Goal: Register for event/course

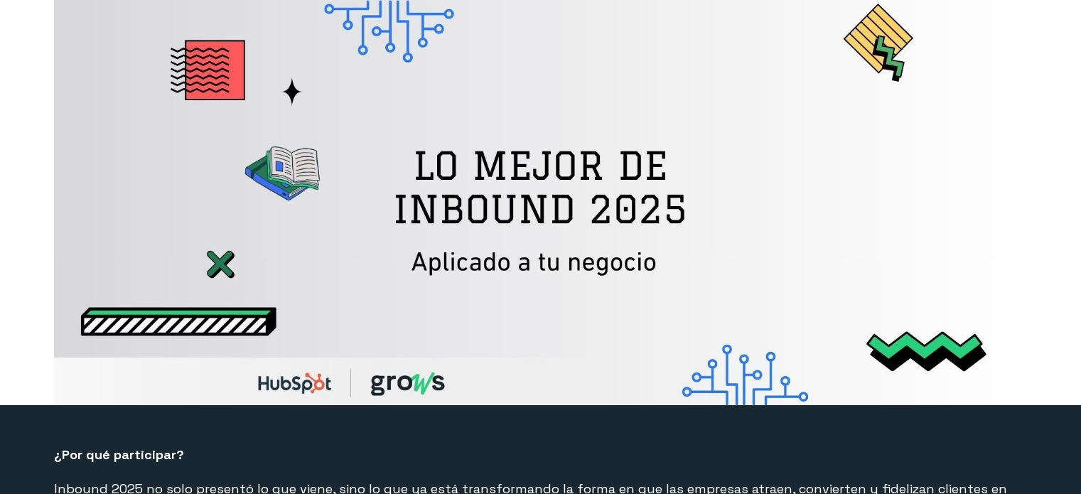
select select "PE"
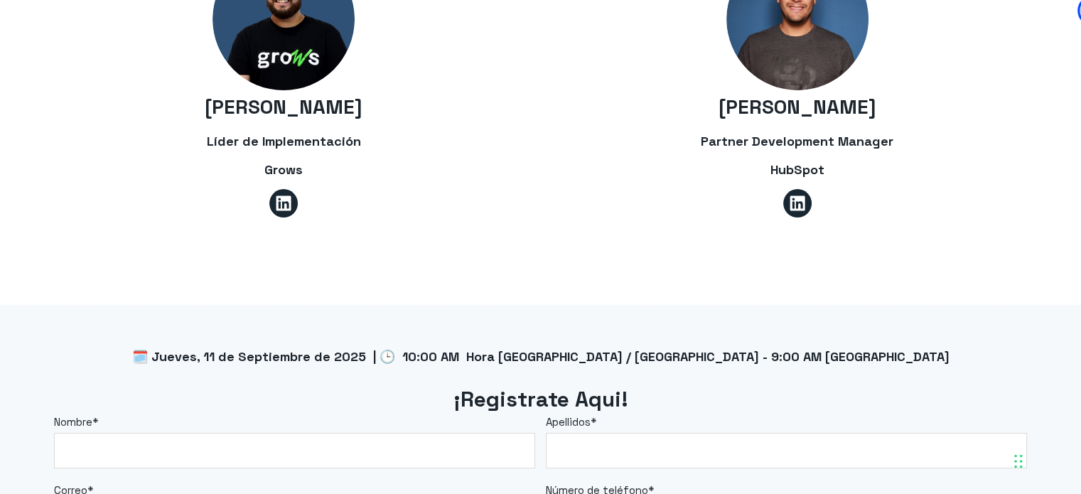
scroll to position [1138, 0]
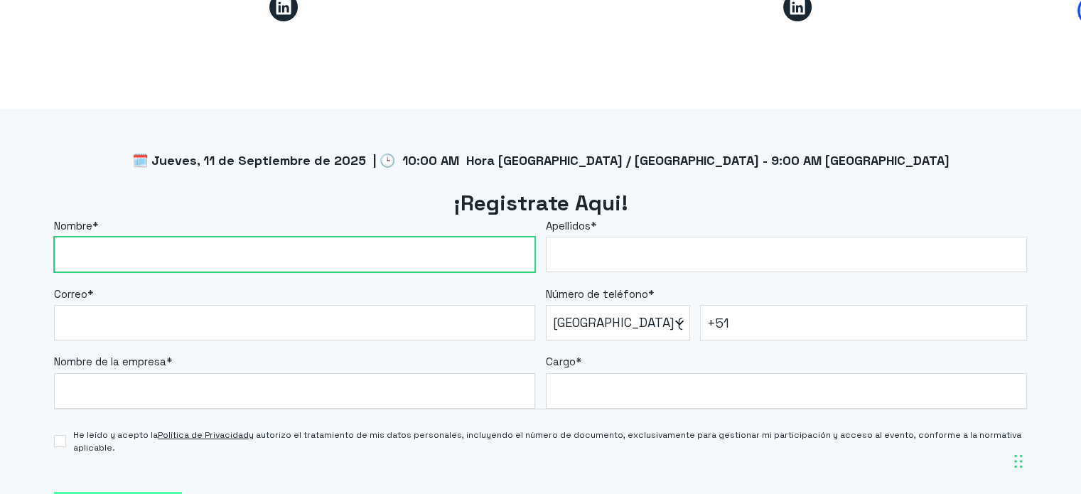
click at [400, 264] on input "Nombre *" at bounding box center [294, 255] width 481 height 36
type input "[PERSON_NAME]"
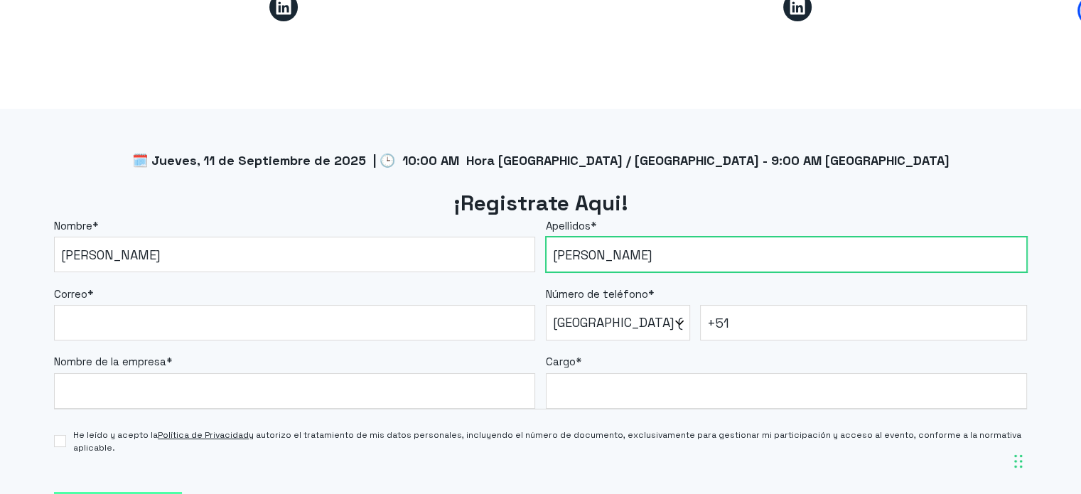
type input "[PERSON_NAME]"
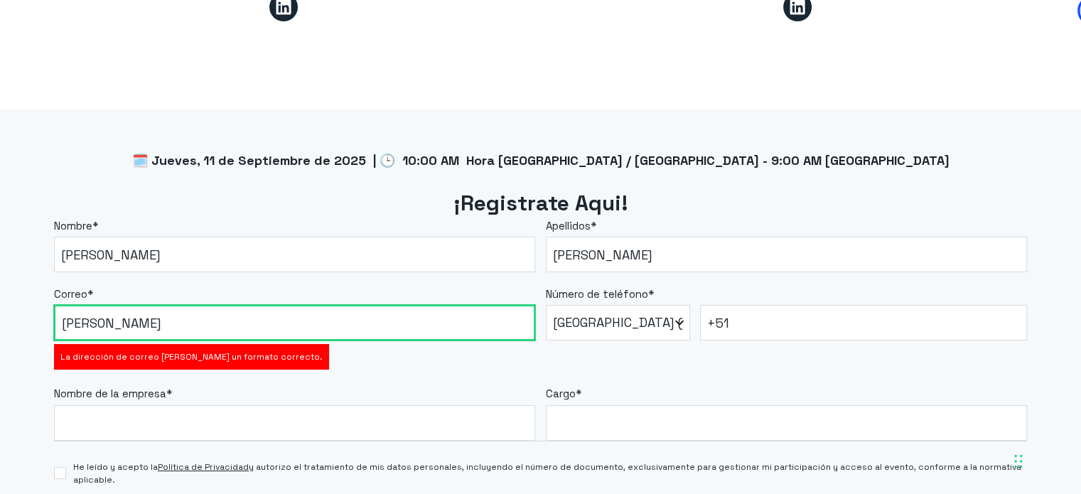
type input "[PERSON_NAME][EMAIL_ADDRESS][PERSON_NAME][DOMAIN_NAME]"
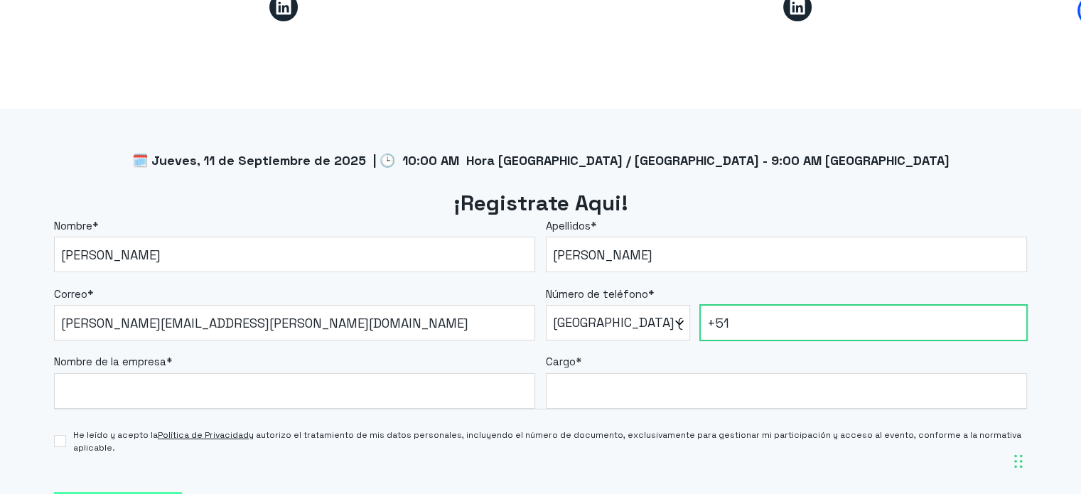
click at [759, 318] on input "+51" at bounding box center [863, 323] width 327 height 36
type input "[PHONE_NUMBER]"
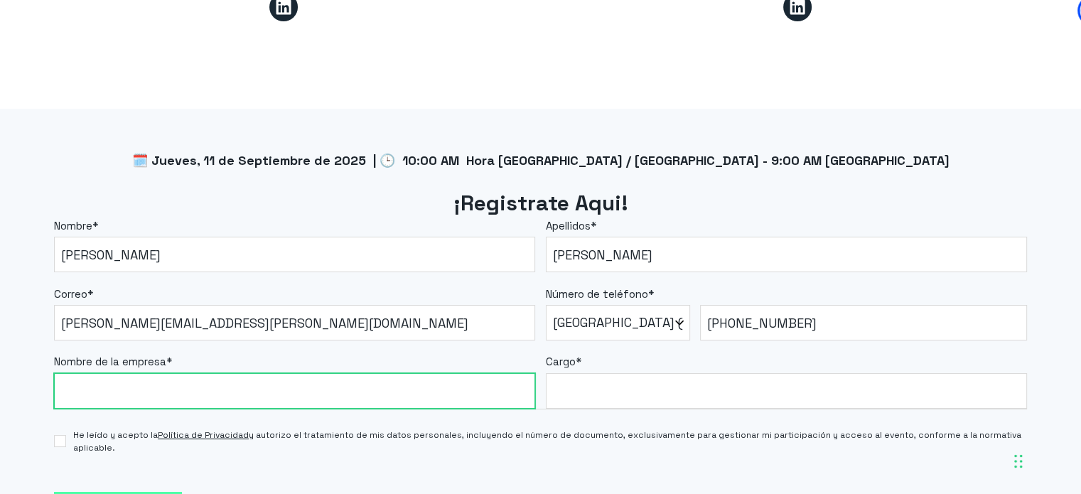
click at [327, 383] on input "Nombre de la empresa *" at bounding box center [294, 391] width 481 height 36
type input "Powerpay"
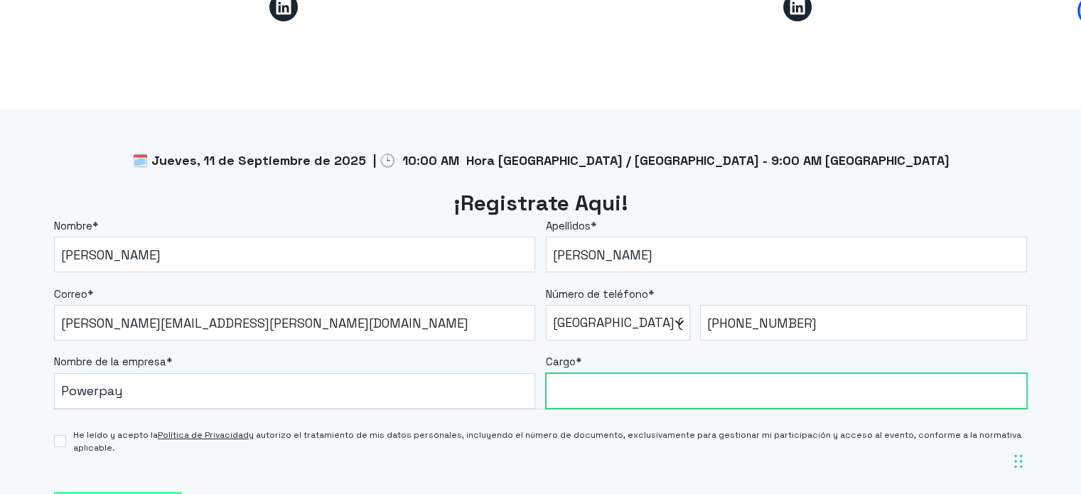
click at [603, 391] on input "Cargo *" at bounding box center [786, 391] width 481 height 36
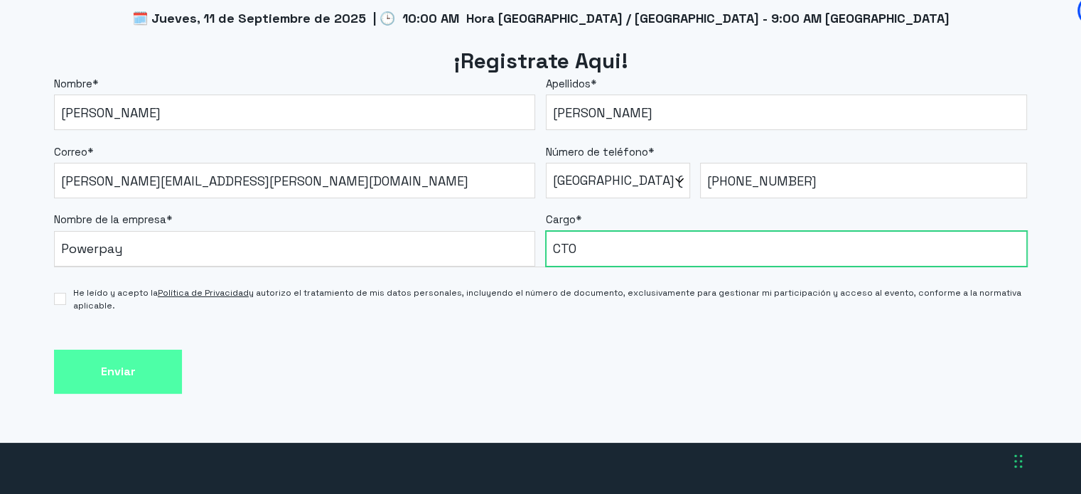
type input "CTO"
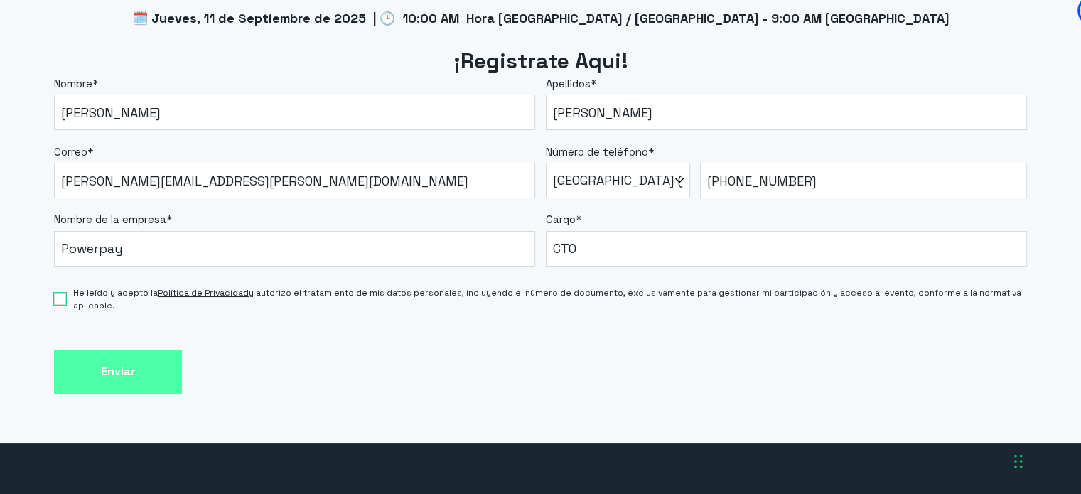
click at [60, 300] on input "He leído y acepto la Política de Privacidad y autorizo el tratamiento de mis da…" at bounding box center [60, 299] width 12 height 12
checkbox input "true"
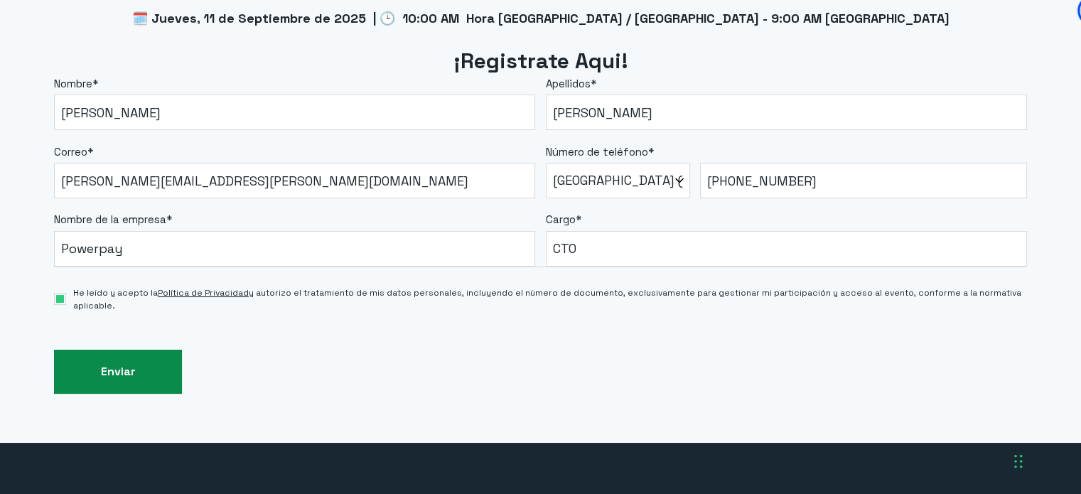
click at [109, 378] on input "Enviar" at bounding box center [118, 372] width 128 height 45
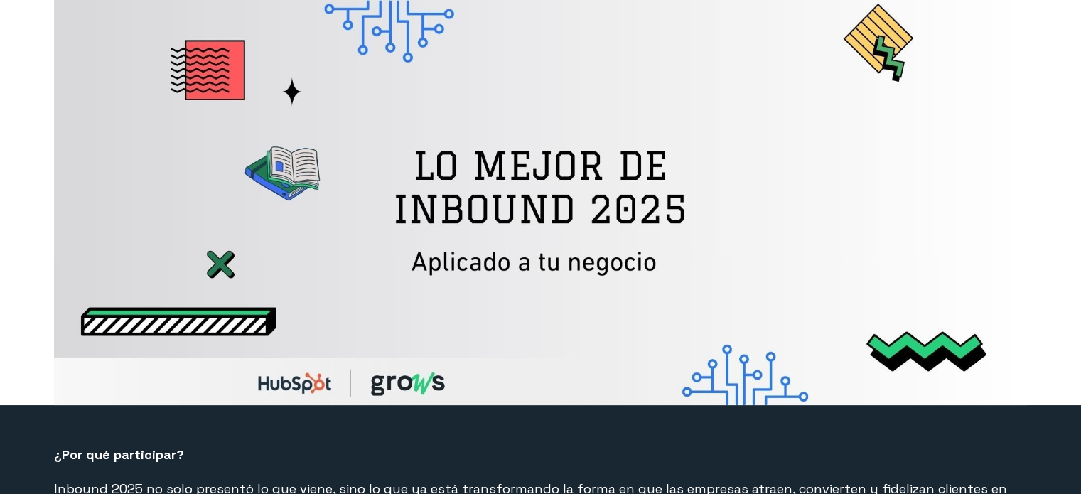
select select "PE"
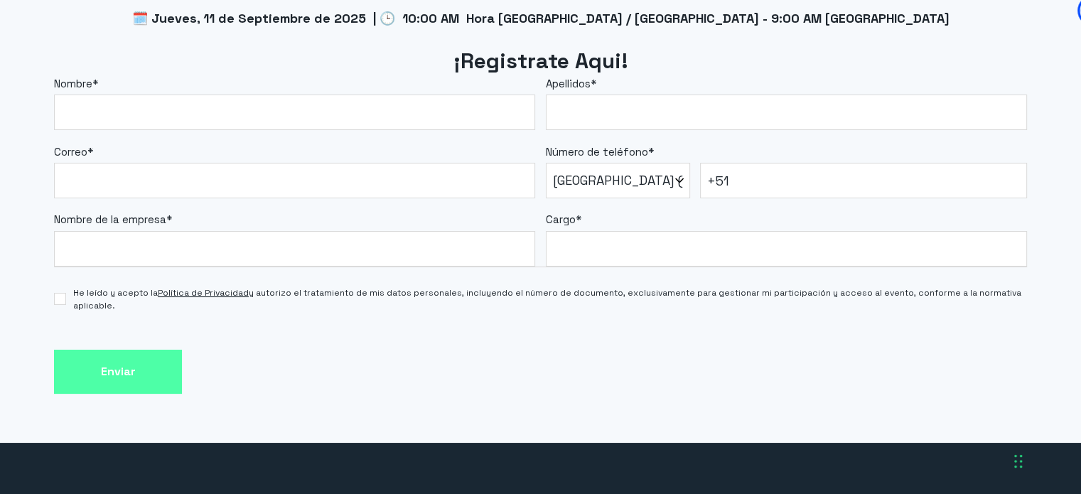
scroll to position [1276, 0]
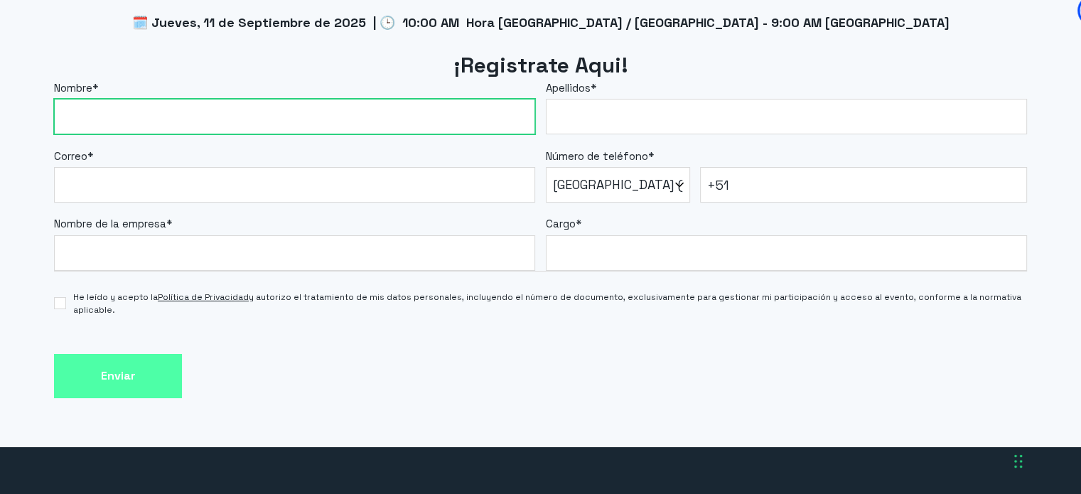
click at [387, 125] on input "Nombre *" at bounding box center [294, 117] width 481 height 36
type input "[PERSON_NAME]"
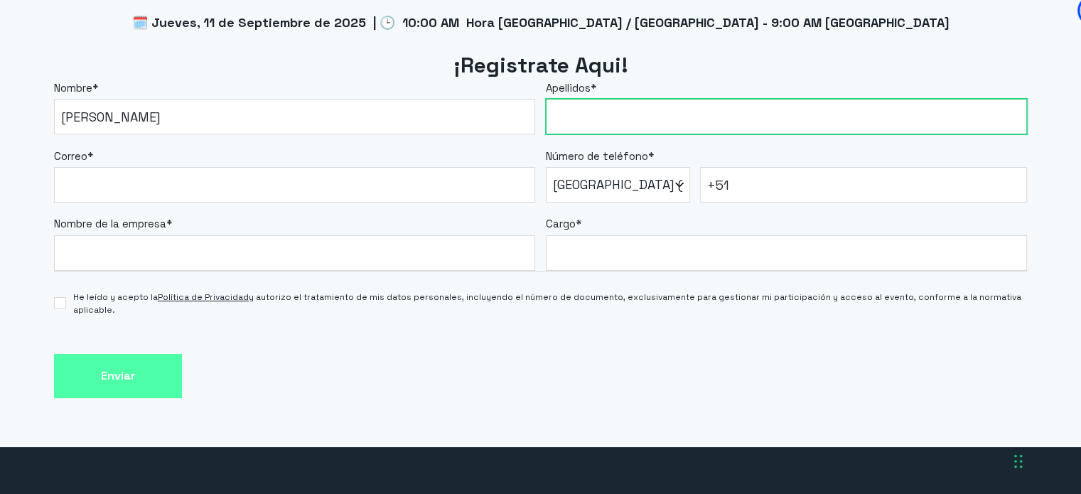
click at [774, 121] on input "Apellidos *" at bounding box center [786, 117] width 481 height 36
type input "[PERSON_NAME]"
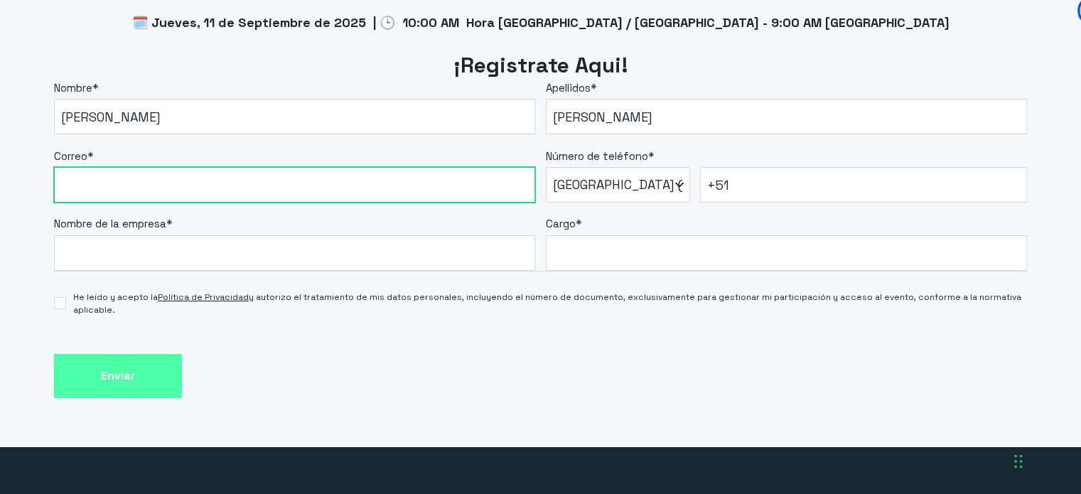
click at [299, 180] on input "Correo *" at bounding box center [294, 185] width 481 height 36
type input "[PERSON_NAME][EMAIL_ADDRESS][PERSON_NAME][DOMAIN_NAME]"
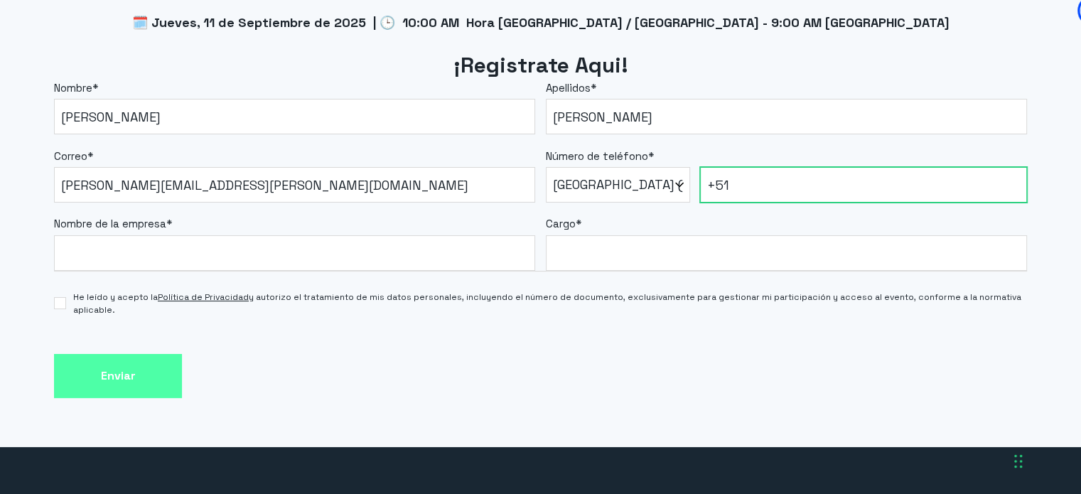
click at [784, 180] on input "+51" at bounding box center [863, 185] width 327 height 36
type input "[PHONE_NUMBER]"
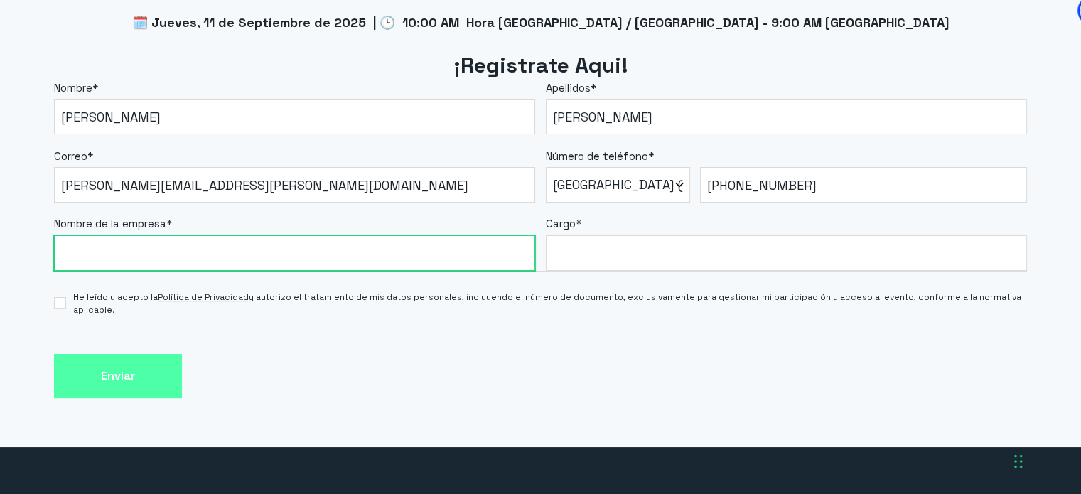
click at [295, 260] on input "Nombre de la empresa *" at bounding box center [294, 253] width 481 height 36
type input "Powerpay"
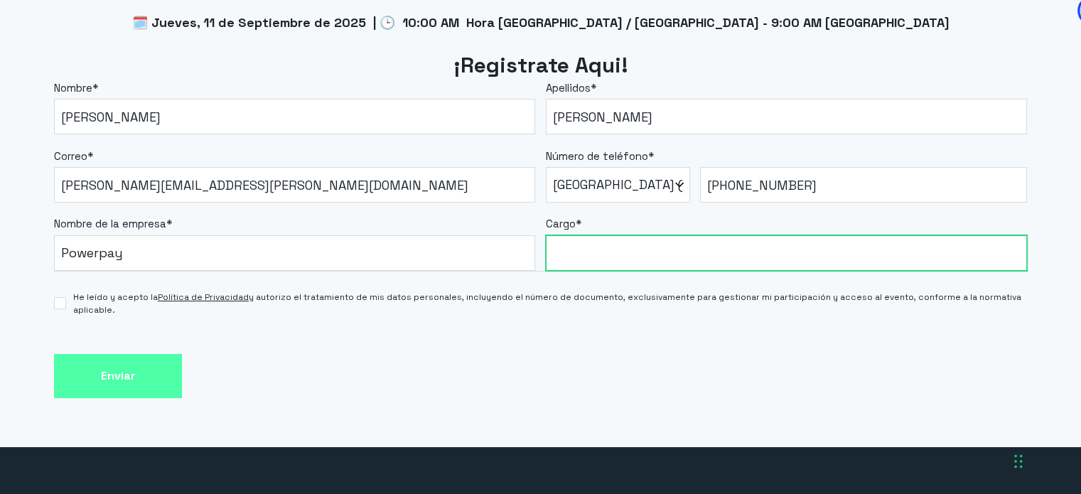
click at [638, 263] on input "Cargo *" at bounding box center [786, 253] width 481 height 36
type input "CTO"
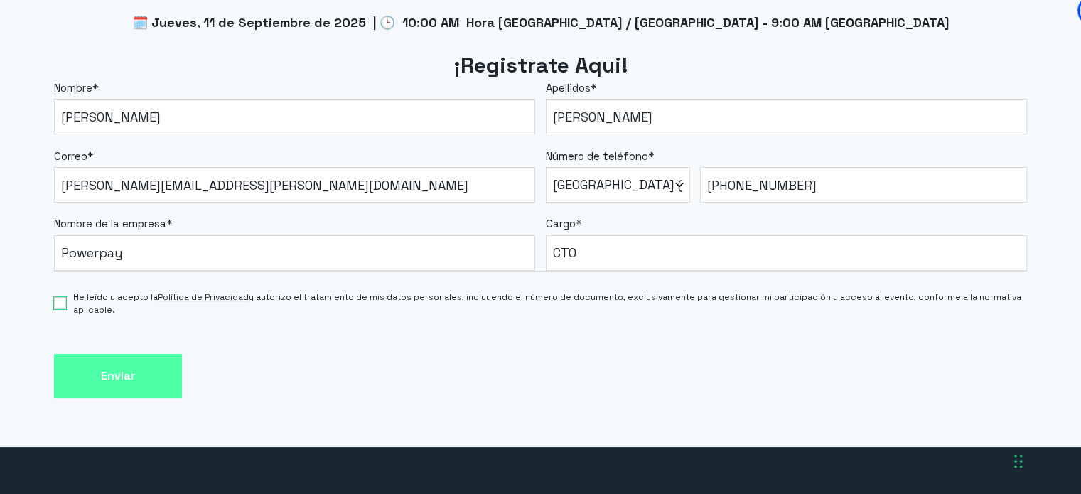
click at [58, 306] on input "He leído y acepto la Política de Privacidad y autorizo el tratamiento de mis da…" at bounding box center [60, 303] width 12 height 12
checkbox input "true"
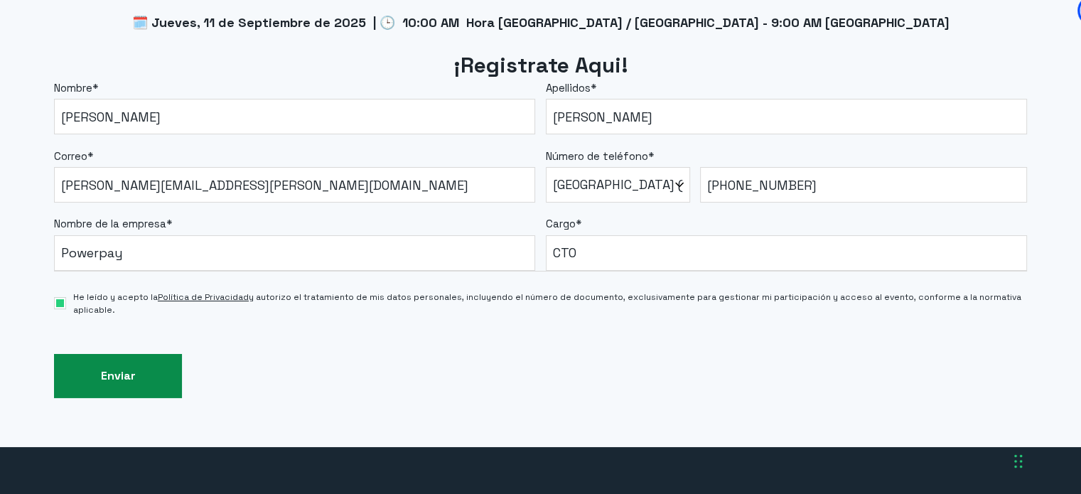
click at [116, 374] on input "Enviar" at bounding box center [118, 376] width 128 height 45
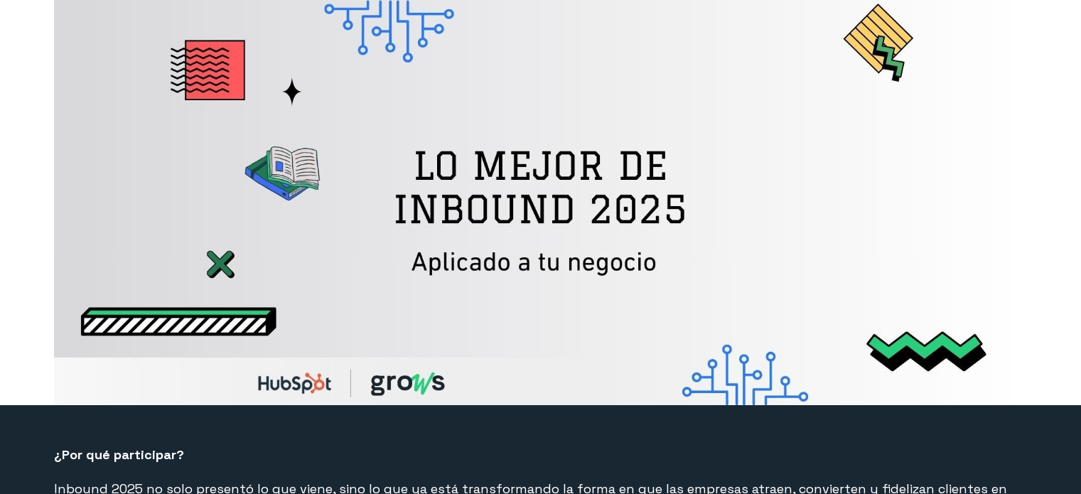
select select "PE"
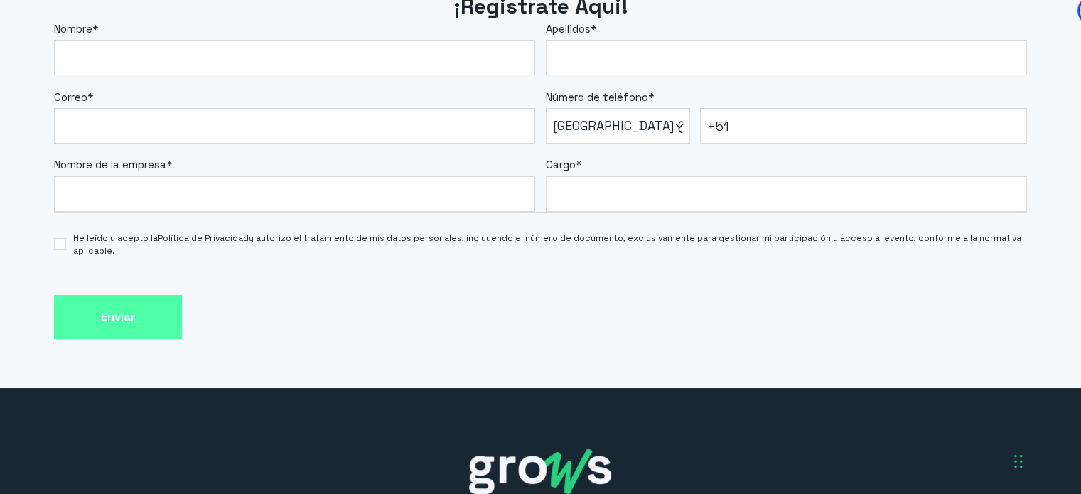
scroll to position [1247, 0]
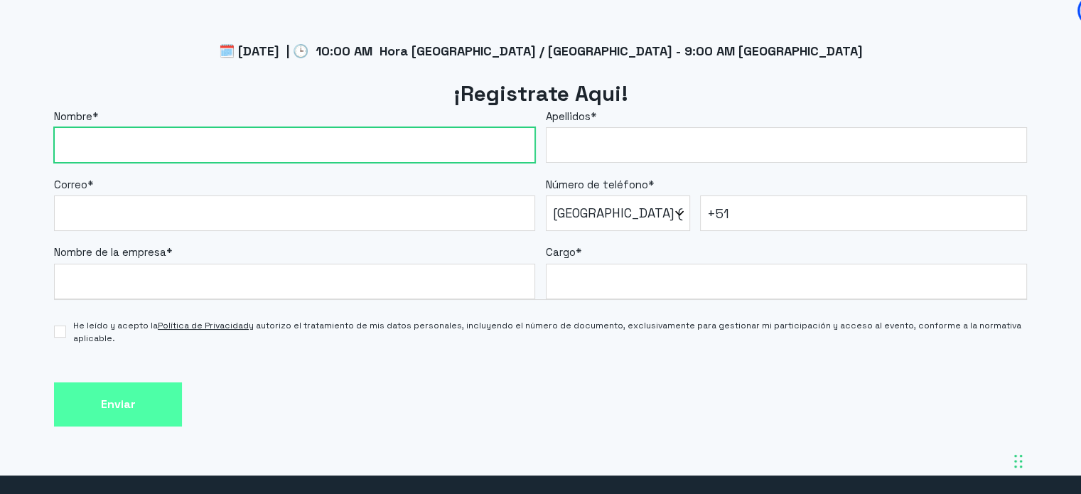
click at [115, 148] on input "Nombre *" at bounding box center [294, 145] width 481 height 36
type input "[PERSON_NAME]"
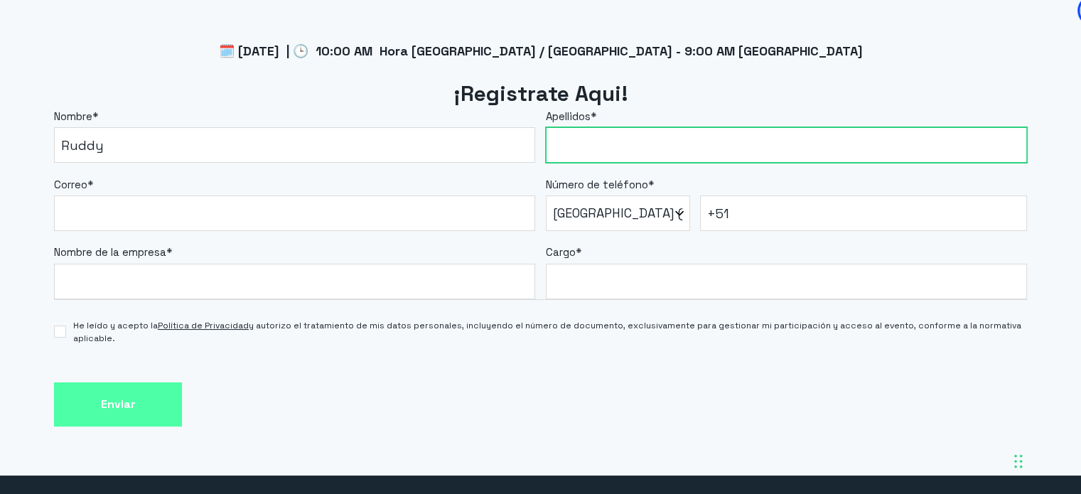
click at [625, 134] on input "Apellidos *" at bounding box center [786, 145] width 481 height 36
type input "[PERSON_NAME]"
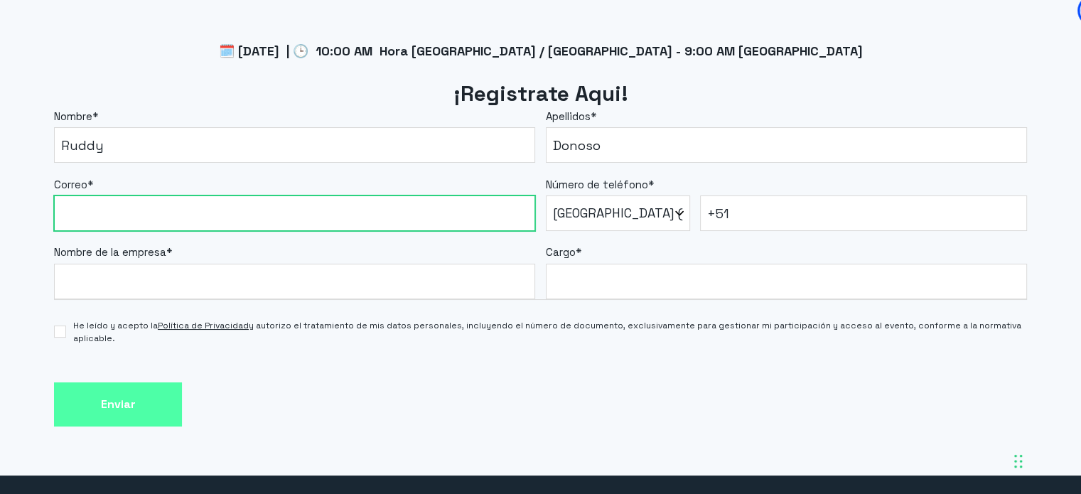
click at [196, 215] on input "Correo *" at bounding box center [294, 214] width 481 height 36
type input "[PERSON_NAME][EMAIL_ADDRESS][PERSON_NAME][DOMAIN_NAME]"
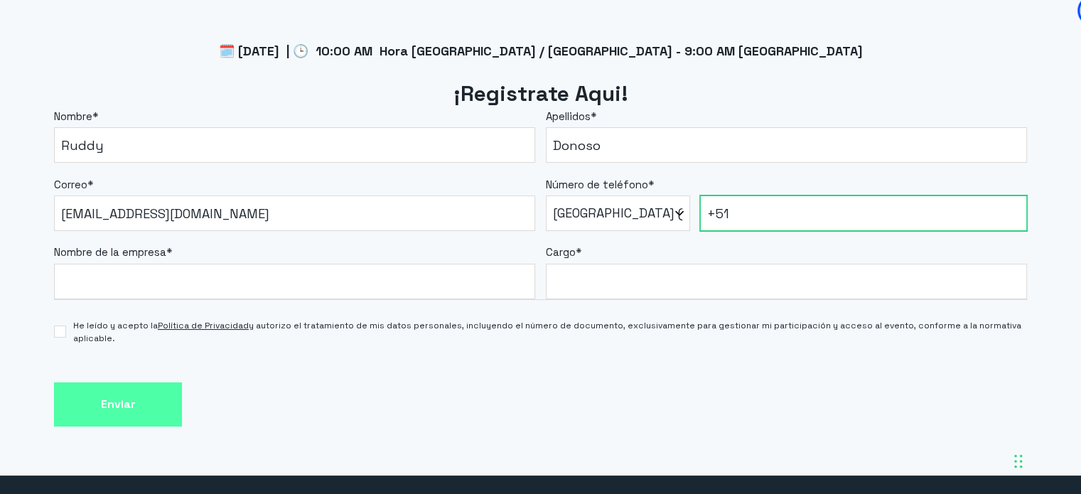
click at [762, 215] on input "+51" at bounding box center [863, 214] width 327 height 36
type input "[PHONE_NUMBER]"
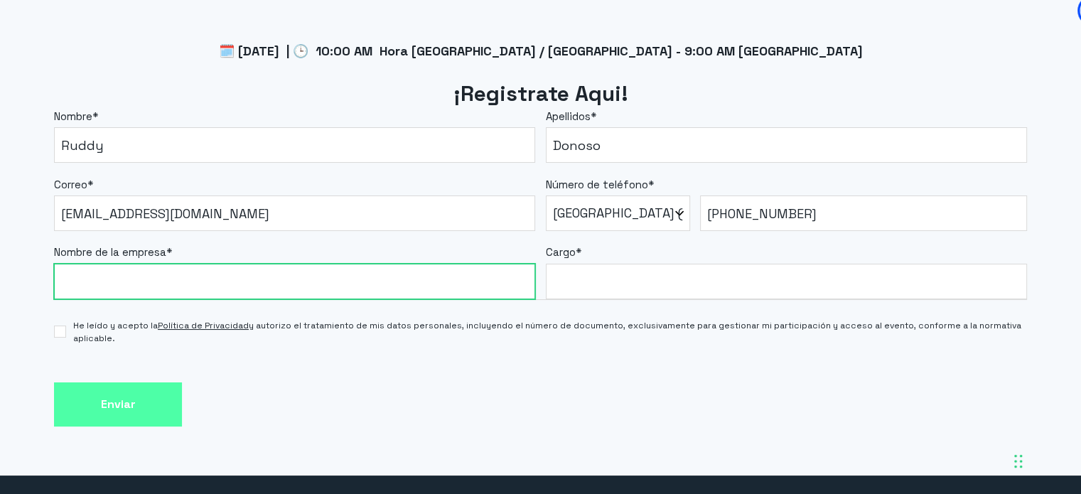
click at [279, 289] on input "Nombre de la empresa *" at bounding box center [294, 282] width 481 height 36
type input "Powerpay"
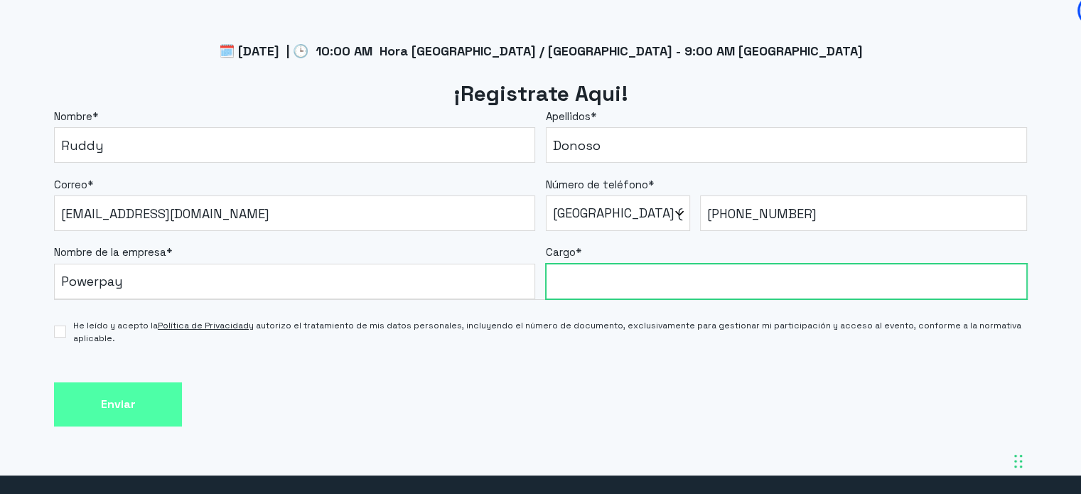
click at [638, 289] on input "Cargo *" at bounding box center [786, 282] width 481 height 36
type input "cto"
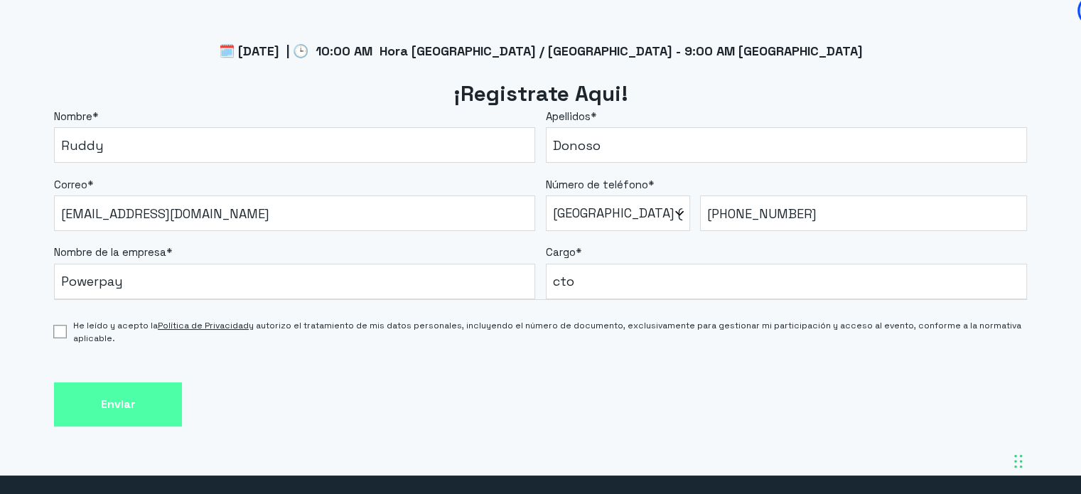
click at [60, 332] on input "He leído y acepto la Política de Privacidad y autorizo el tratamiento de mis da…" at bounding box center [60, 332] width 12 height 12
checkbox input "true"
click at [397, 383] on div "Enviar" at bounding box center [540, 405] width 973 height 45
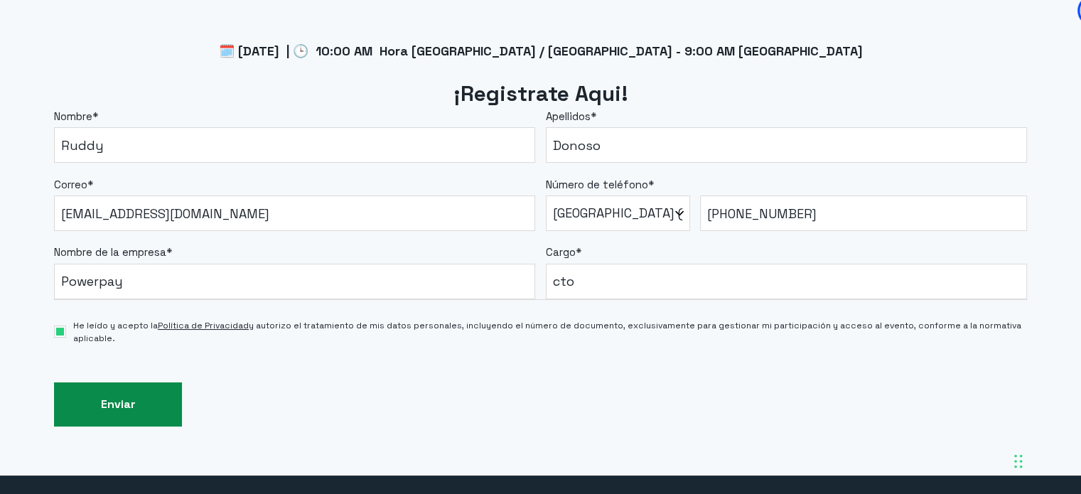
click at [142, 409] on input "Enviar" at bounding box center [118, 405] width 128 height 45
